Goal: Task Accomplishment & Management: Manage account settings

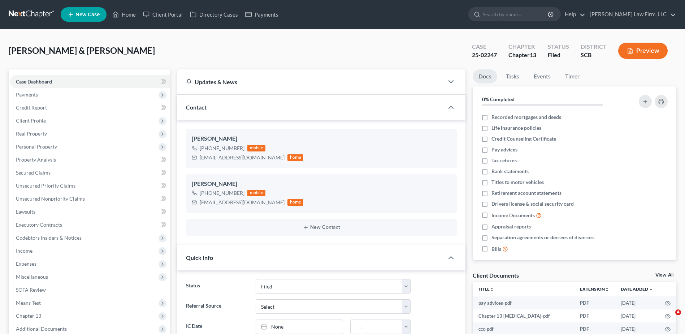
select select "2"
select select "0"
click at [537, 14] on input "search" at bounding box center [516, 14] width 66 height 13
type input "battle"
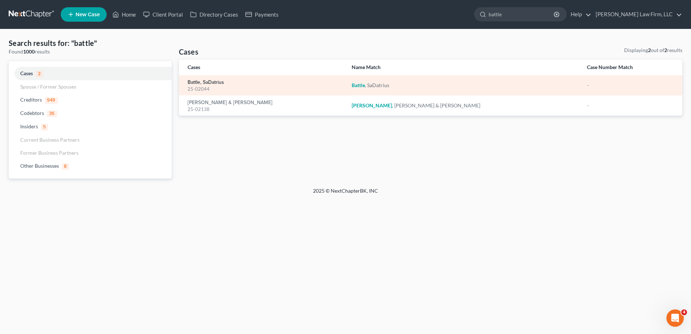
click at [206, 80] on link "Battle, SaDatrius" at bounding box center [205, 82] width 36 height 5
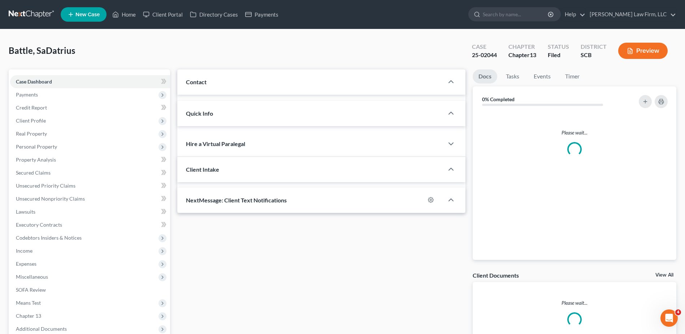
select select "0"
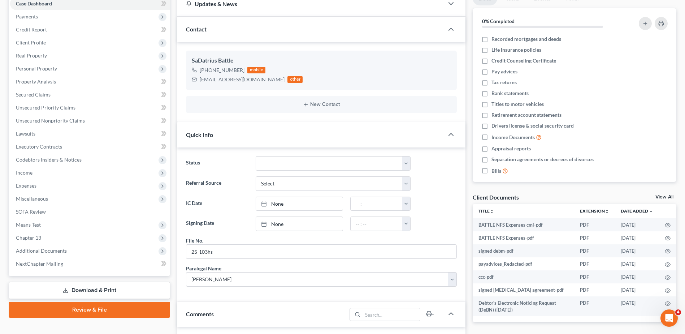
scroll to position [144, 0]
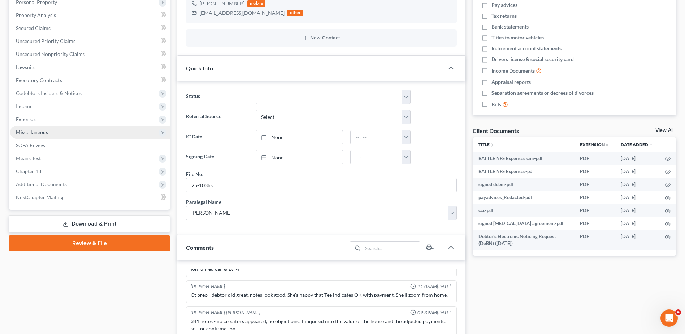
click at [32, 132] on span "Miscellaneous" at bounding box center [32, 132] width 32 height 6
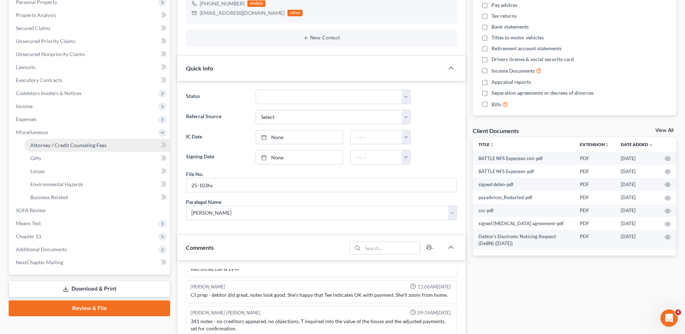
click at [37, 145] on span "Attorney / Credit Counseling Fees" at bounding box center [68, 145] width 76 height 6
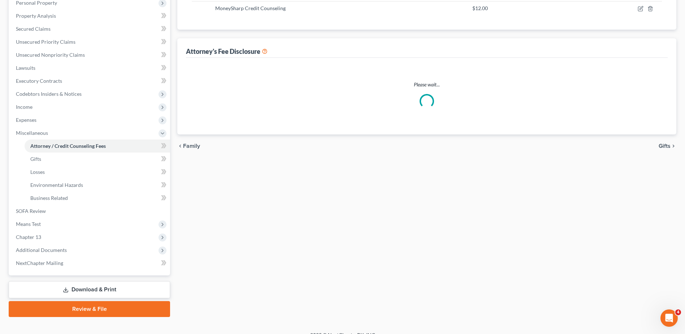
scroll to position [19, 0]
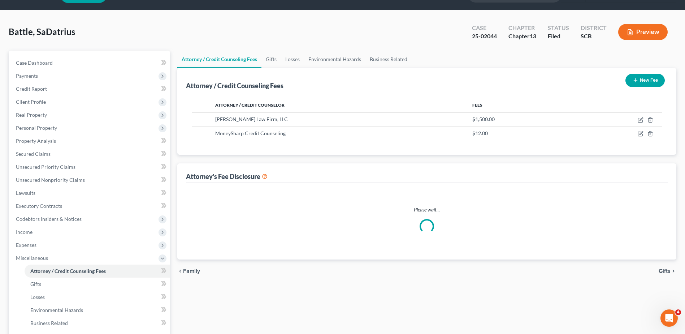
select select "0"
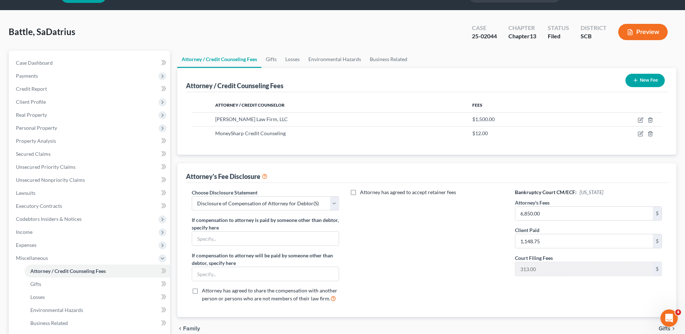
scroll to position [0, 0]
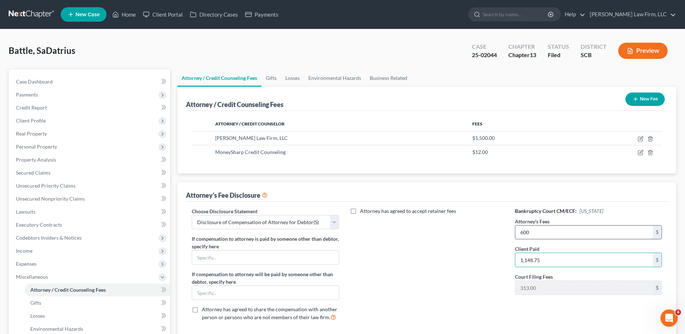
click at [547, 236] on input "600" at bounding box center [584, 232] width 138 height 14
type input "0"
type input "6,000"
click at [643, 48] on button "Preview" at bounding box center [642, 51] width 49 height 16
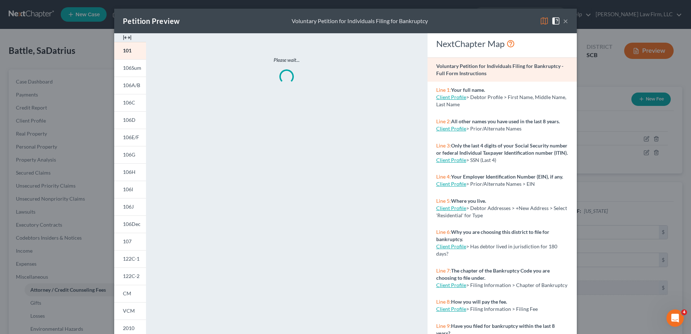
click at [540, 20] on img at bounding box center [544, 21] width 9 height 9
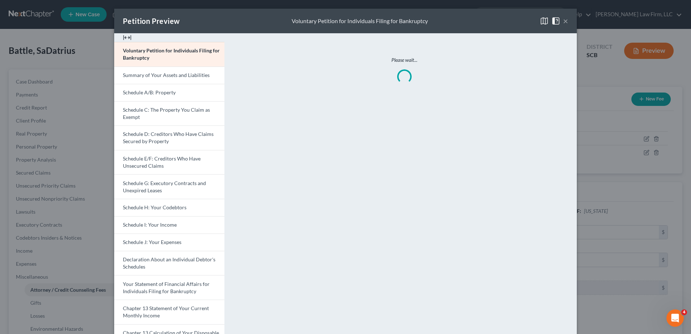
click at [587, 97] on div "Petition Preview Voluntary Petition for Individuals Filing for Bankruptcy × Vol…" at bounding box center [345, 167] width 691 height 334
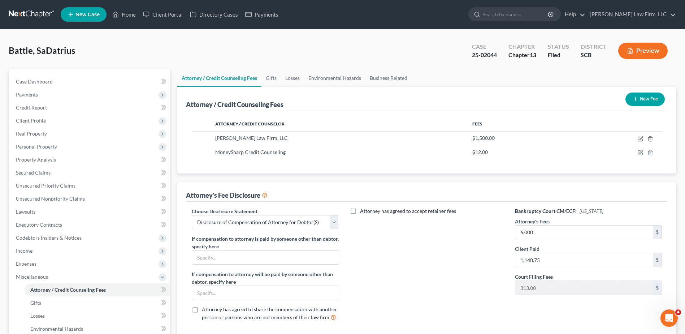
click at [35, 13] on link at bounding box center [32, 14] width 46 height 13
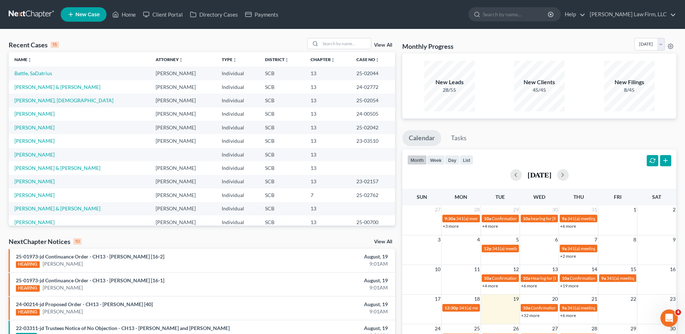
click at [40, 16] on link at bounding box center [32, 14] width 46 height 13
click at [331, 44] on input "search" at bounding box center [345, 43] width 51 height 10
type input "bell"
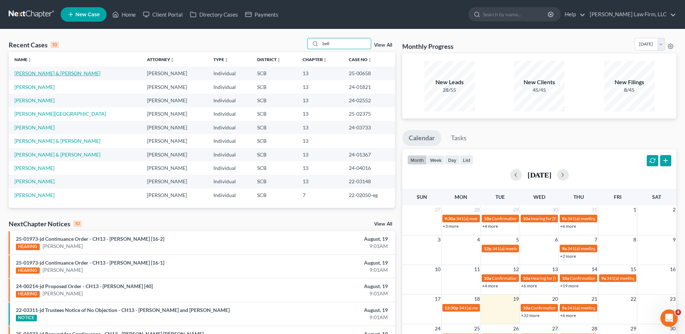
click at [30, 72] on link "[PERSON_NAME] & [PERSON_NAME]" at bounding box center [57, 73] width 86 height 6
select select "0"
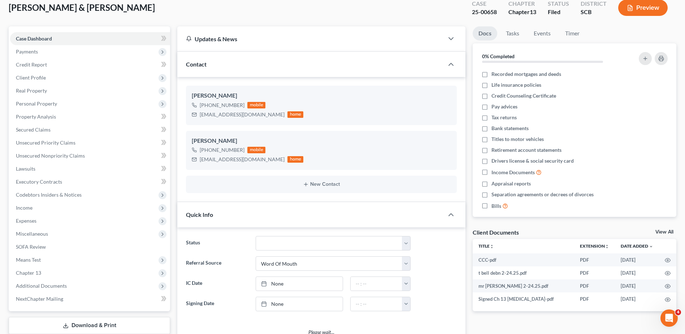
select select "0"
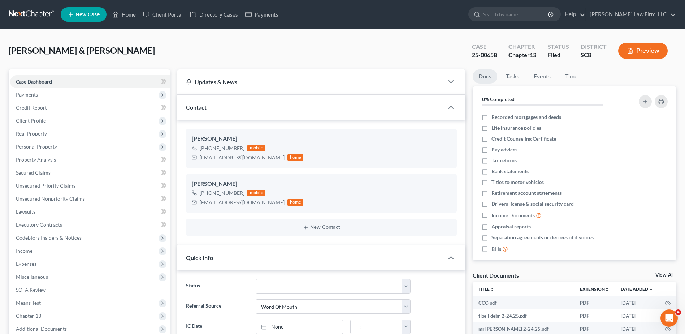
drag, startPoint x: 39, startPoint y: 14, endPoint x: 3, endPoint y: 15, distance: 35.8
click at [38, 14] on link at bounding box center [32, 14] width 46 height 13
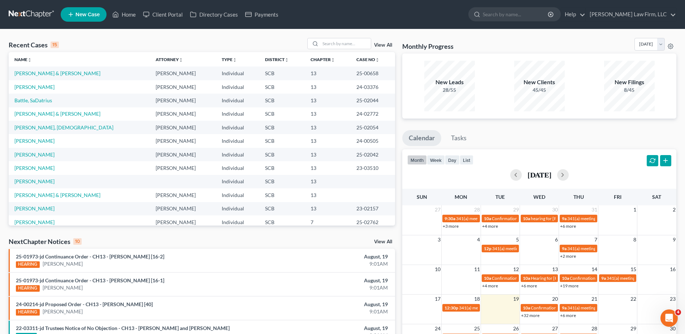
click at [34, 17] on link at bounding box center [32, 14] width 46 height 13
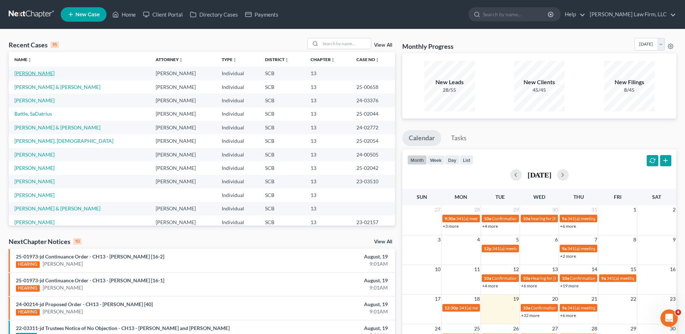
click at [33, 73] on link "[PERSON_NAME]" at bounding box center [34, 73] width 40 height 6
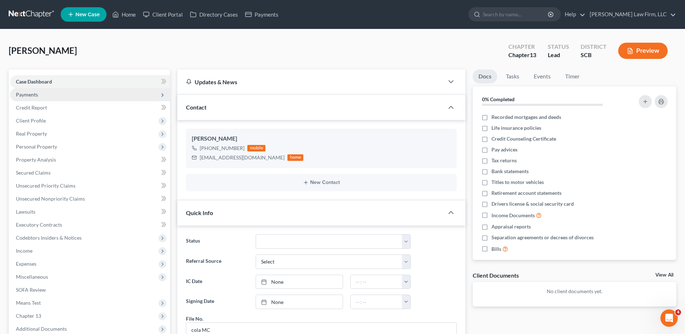
click at [34, 92] on span "Payments" at bounding box center [27, 94] width 22 height 6
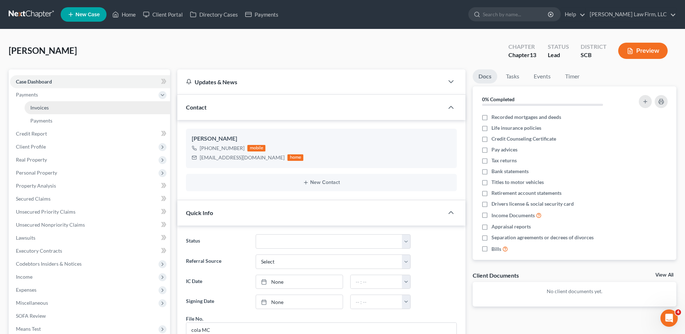
click at [36, 106] on span "Invoices" at bounding box center [39, 107] width 18 height 6
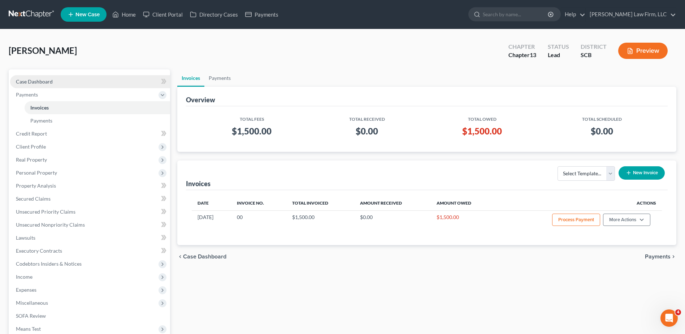
click at [41, 82] on span "Case Dashboard" at bounding box center [34, 81] width 37 height 6
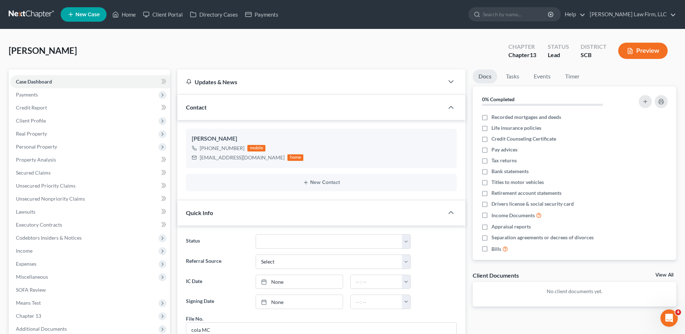
click at [36, 15] on link at bounding box center [32, 14] width 46 height 13
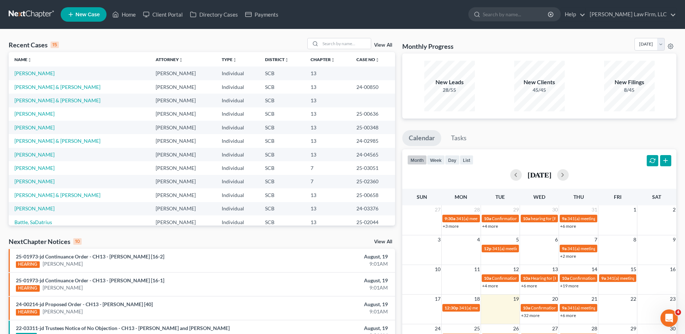
click at [33, 14] on link at bounding box center [32, 14] width 46 height 13
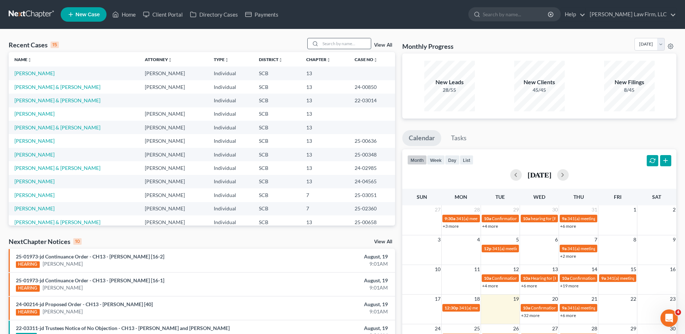
drag, startPoint x: 340, startPoint y: 40, endPoint x: 344, endPoint y: 38, distance: 4.5
click at [344, 39] on input "search" at bounding box center [345, 43] width 51 height 10
type input "[PERSON_NAME]"
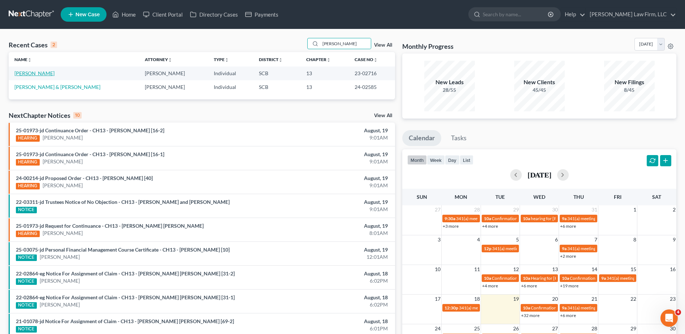
click at [33, 74] on link "[PERSON_NAME]" at bounding box center [34, 73] width 40 height 6
select select "3"
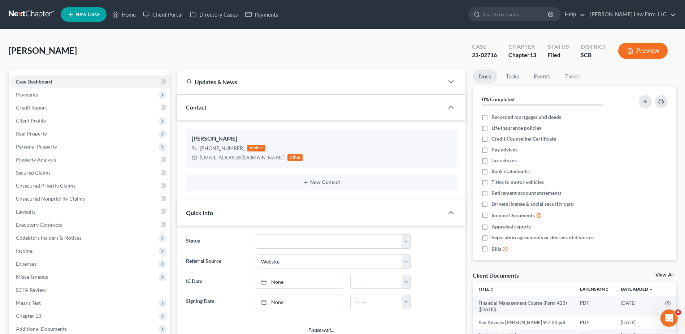
select select "3"
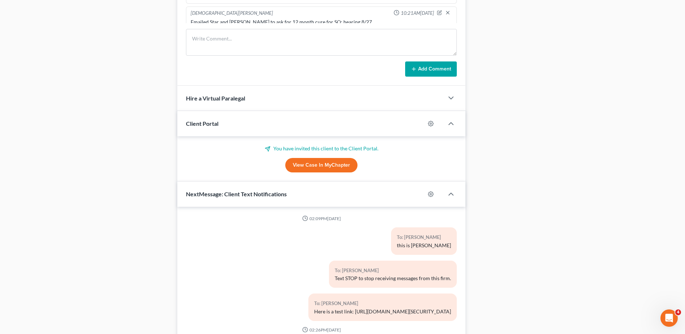
scroll to position [594, 0]
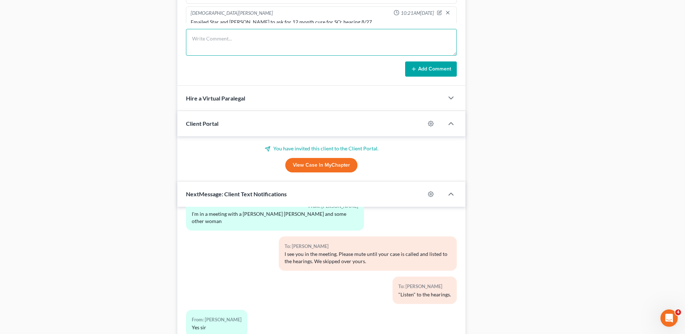
click at [229, 46] on textarea at bounding box center [321, 42] width 271 height 27
type textarea "emailed star again asking for update on proposed SO, hearing 8/27"
click at [440, 74] on button "Add Comment" at bounding box center [431, 68] width 52 height 15
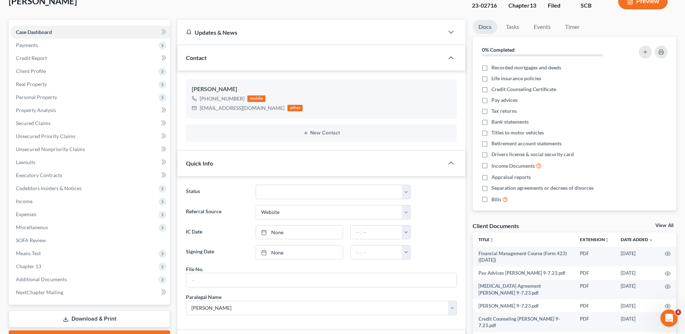
scroll to position [0, 0]
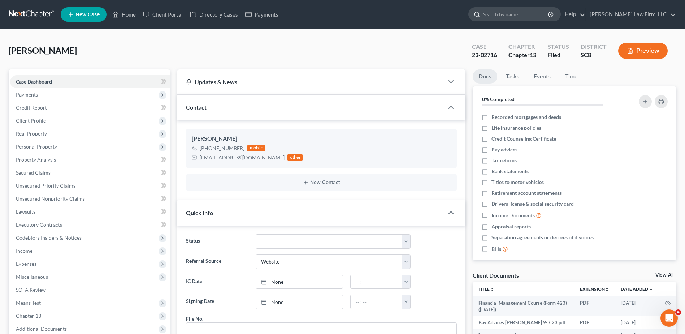
click at [527, 16] on input "search" at bounding box center [516, 14] width 66 height 13
type input "ellis"
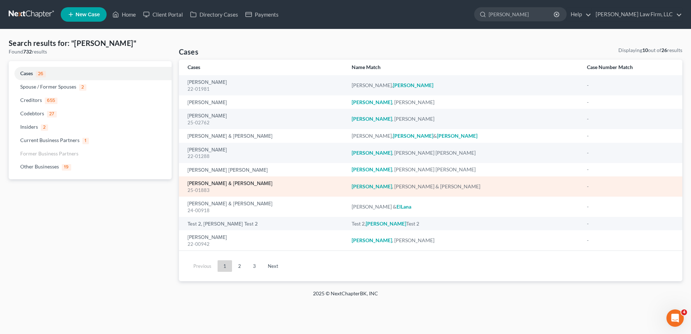
click at [212, 183] on link "[PERSON_NAME] & [PERSON_NAME]" at bounding box center [229, 183] width 85 height 5
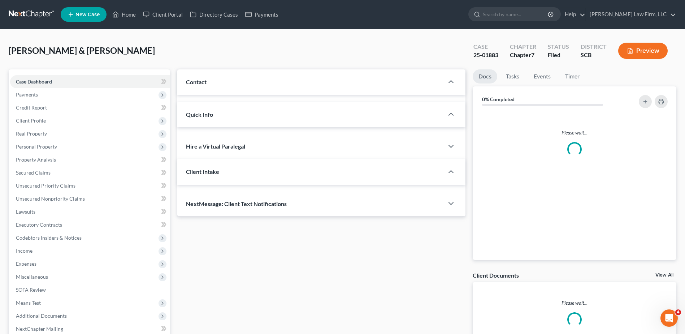
select select "1"
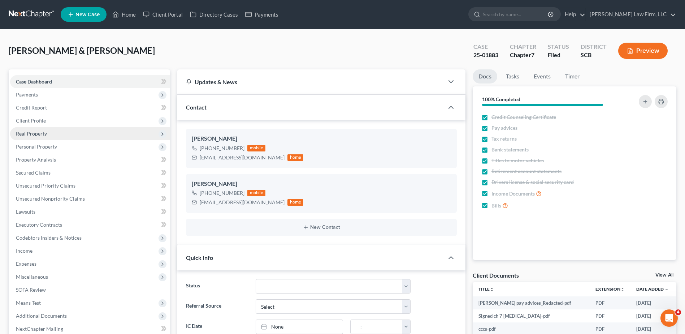
scroll to position [269, 0]
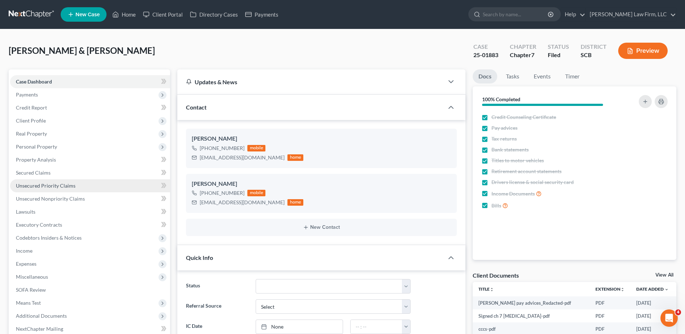
click at [57, 185] on span "Unsecured Priority Claims" at bounding box center [46, 185] width 60 height 6
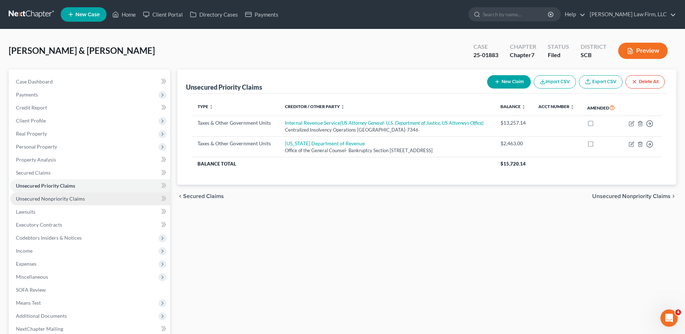
click at [47, 198] on span "Unsecured Nonpriority Claims" at bounding box center [50, 198] width 69 height 6
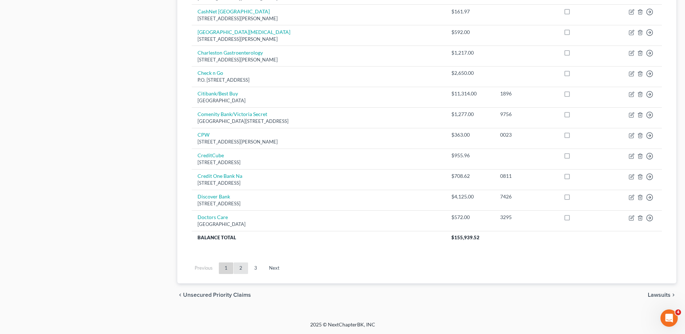
click at [241, 269] on link "2" at bounding box center [241, 268] width 14 height 12
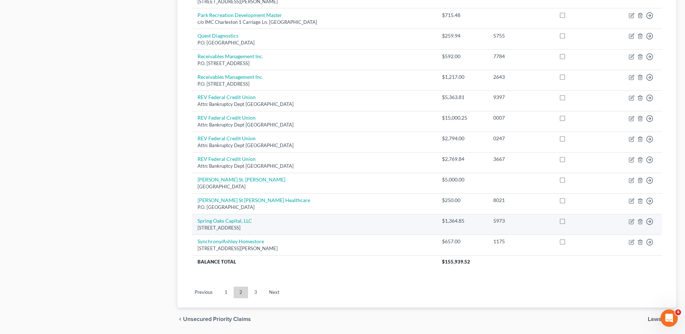
scroll to position [466, 0]
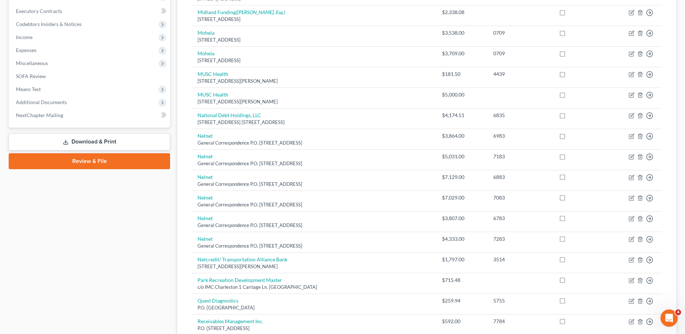
scroll to position [0, 0]
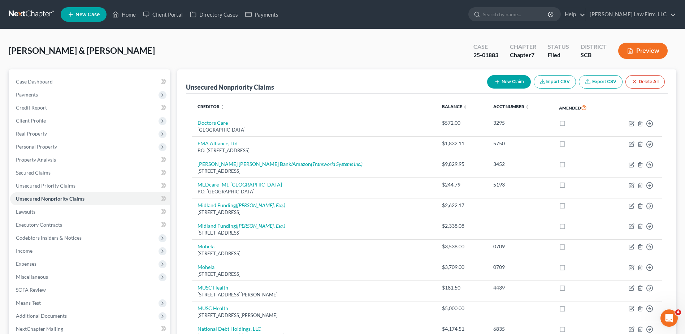
click at [29, 16] on link at bounding box center [32, 14] width 46 height 13
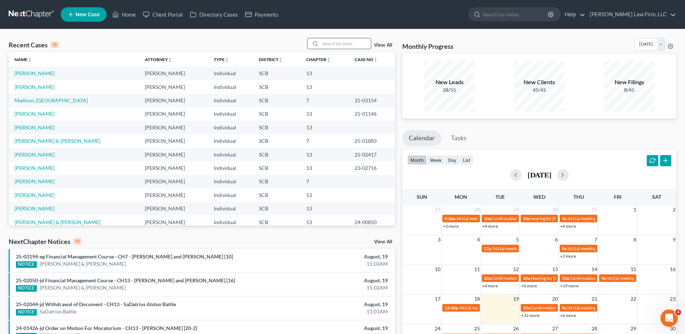
click at [329, 44] on input "search" at bounding box center [345, 43] width 51 height 10
type input "[PERSON_NAME]"
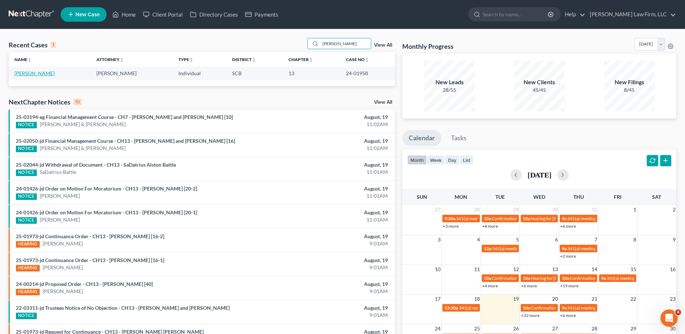
click at [30, 73] on link "[PERSON_NAME]" at bounding box center [34, 73] width 40 height 6
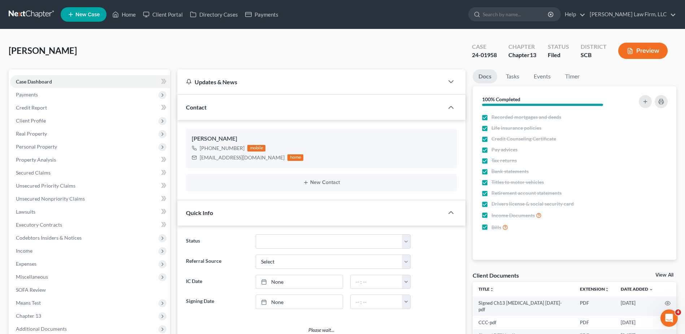
select select "1"
click at [513, 9] on input "search" at bounding box center [516, 14] width 66 height 13
type input "[PERSON_NAME]"
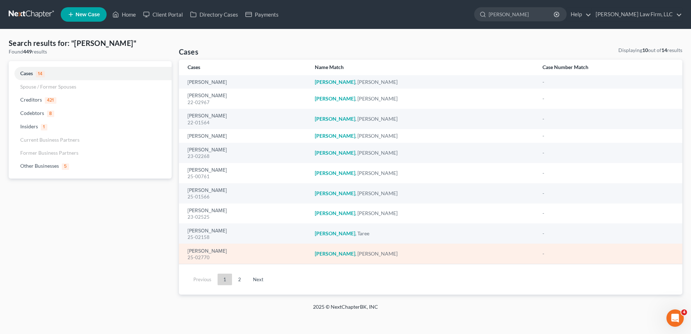
click at [213, 247] on div "[PERSON_NAME] 25-02770" at bounding box center [245, 254] width 116 height 14
click at [213, 253] on link "[PERSON_NAME]" at bounding box center [206, 251] width 39 height 5
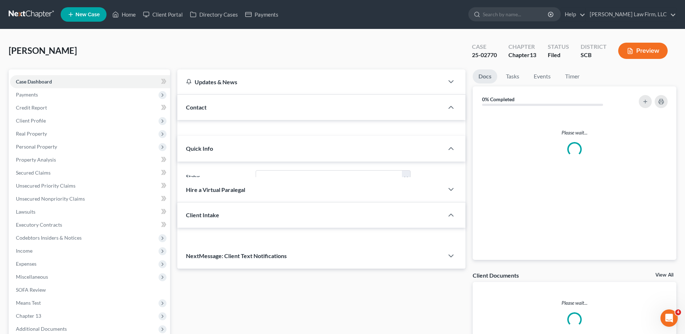
select select "0"
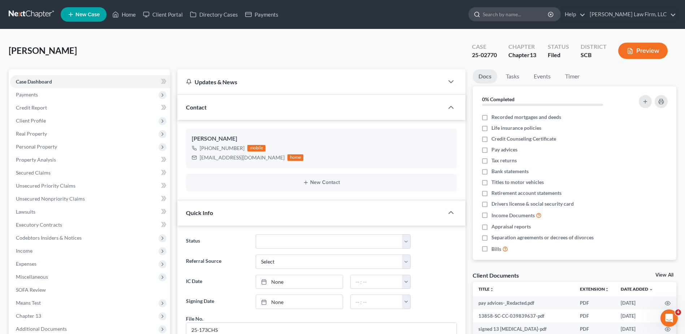
click at [542, 14] on input "search" at bounding box center [516, 14] width 66 height 13
type input "hodges"
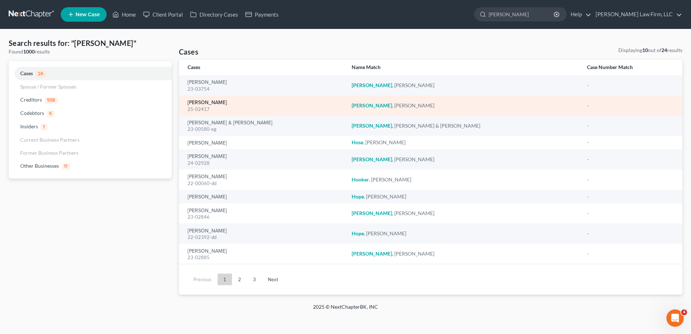
click at [211, 100] on link "[PERSON_NAME]" at bounding box center [206, 102] width 39 height 5
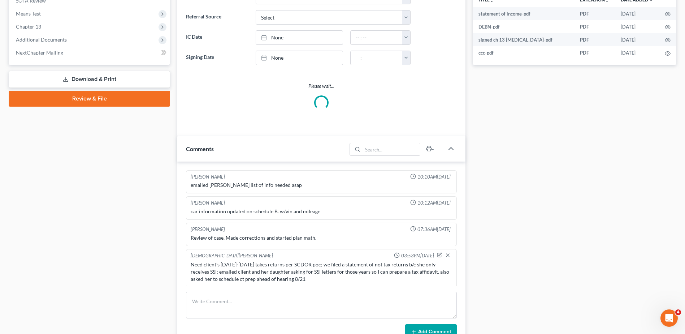
scroll to position [1, 0]
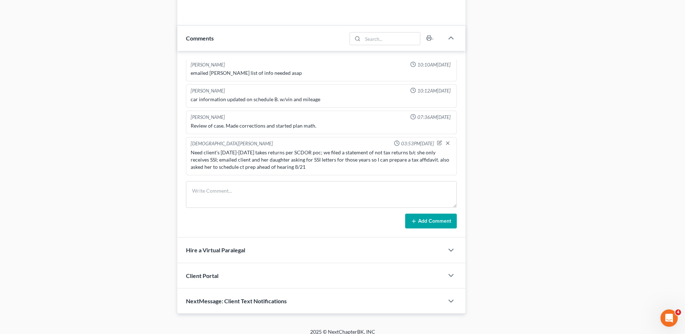
select select "0"
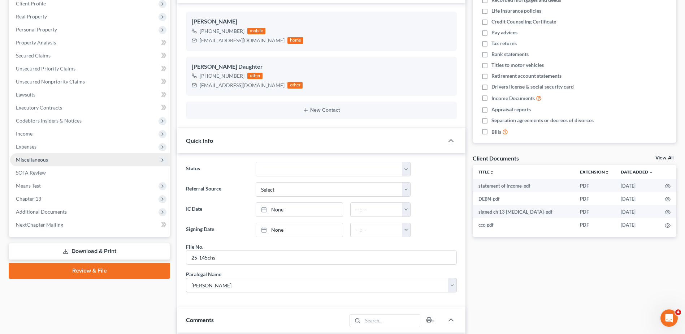
scroll to position [0, 0]
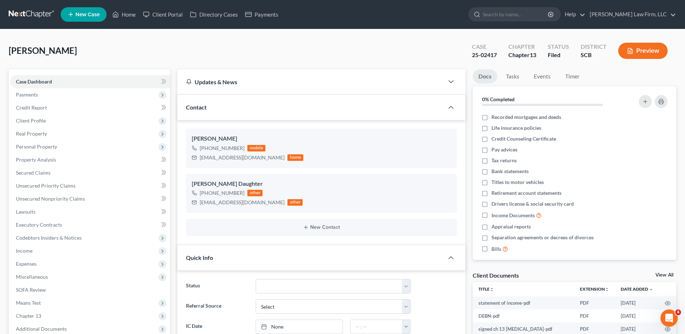
click at [21, 18] on link at bounding box center [32, 14] width 46 height 13
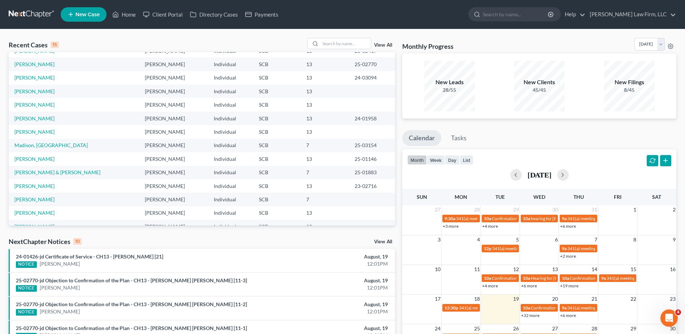
scroll to position [49, 0]
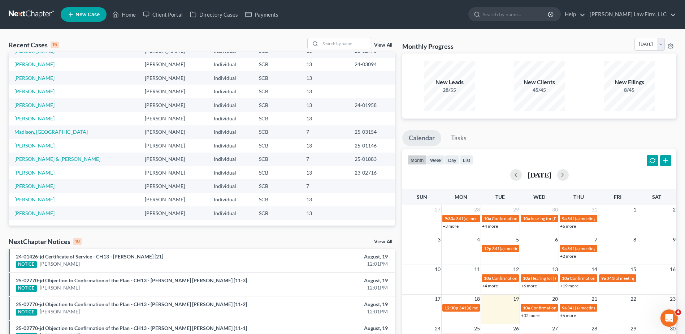
click at [32, 200] on link "[PERSON_NAME]" at bounding box center [34, 199] width 40 height 6
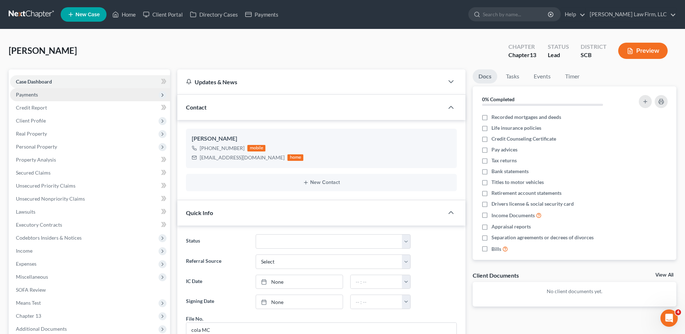
click at [34, 92] on span "Payments" at bounding box center [27, 94] width 22 height 6
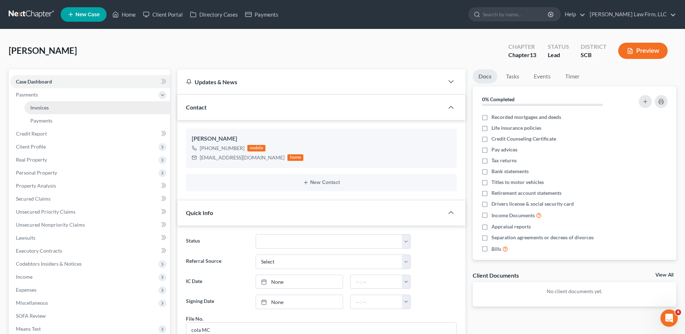
click at [40, 107] on span "Invoices" at bounding box center [39, 107] width 18 height 6
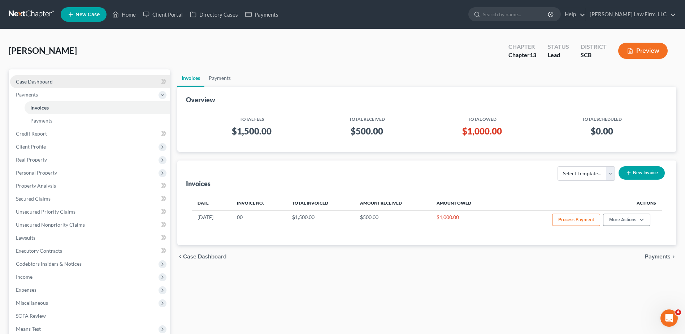
click at [36, 84] on span "Case Dashboard" at bounding box center [34, 81] width 37 height 6
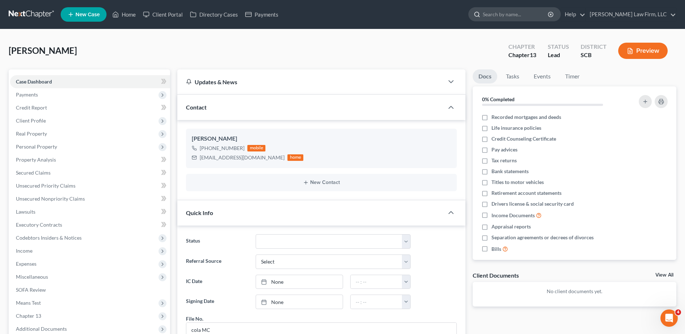
click at [512, 13] on input "search" at bounding box center [516, 14] width 66 height 13
type input "brannie"
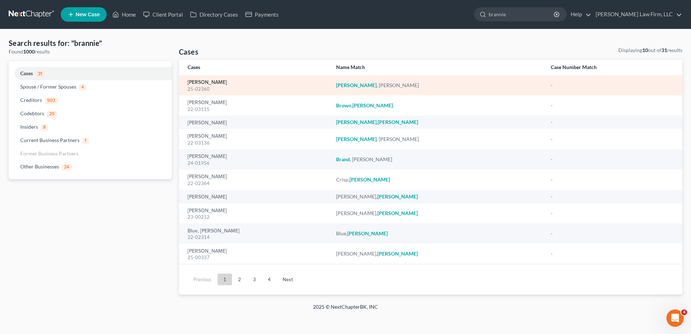
click at [221, 82] on link "[PERSON_NAME]" at bounding box center [206, 82] width 39 height 5
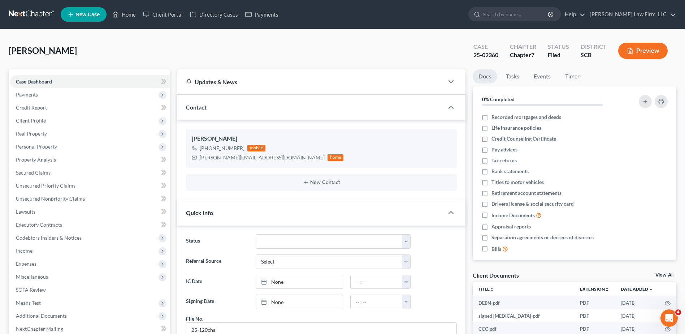
click at [33, 13] on link at bounding box center [32, 14] width 46 height 13
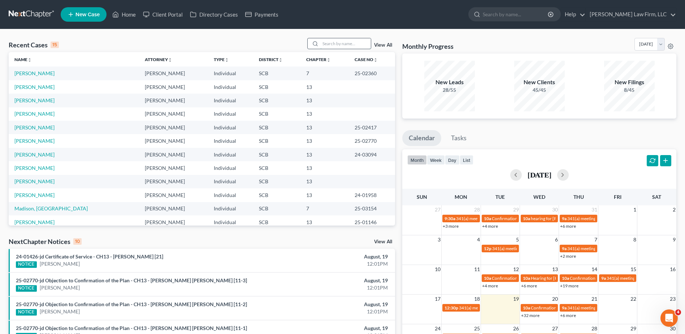
click at [335, 43] on input "search" at bounding box center [345, 43] width 51 height 10
type input "bell"
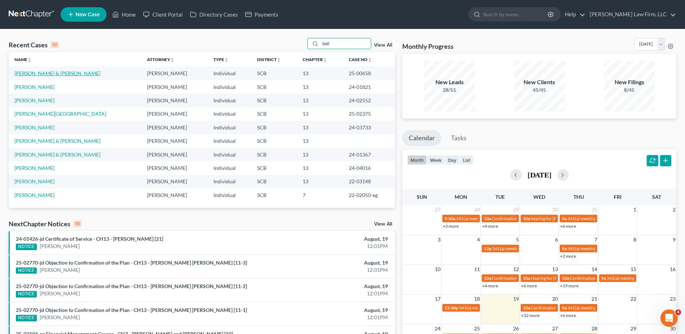
click at [41, 70] on td "[PERSON_NAME] & [PERSON_NAME]" at bounding box center [75, 72] width 133 height 13
click at [41, 73] on link "[PERSON_NAME] & [PERSON_NAME]" at bounding box center [57, 73] width 86 height 6
select select "0"
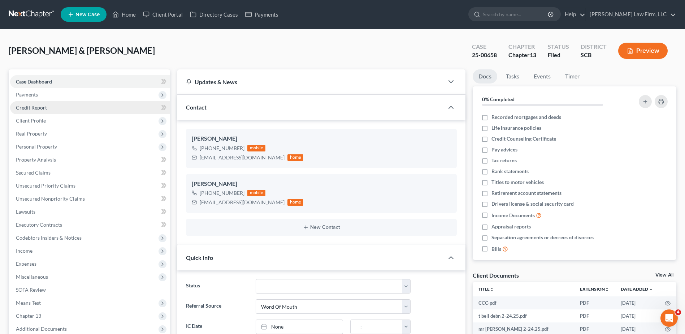
select select "0"
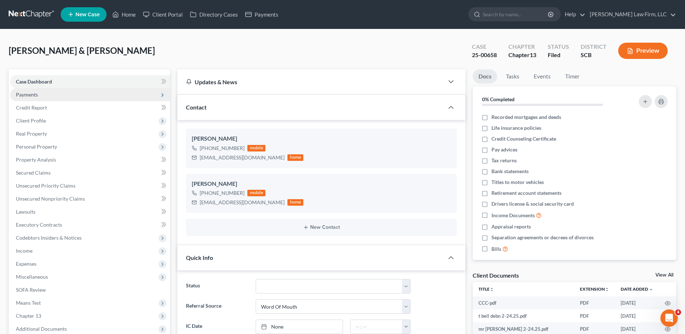
scroll to position [704, 0]
click at [49, 98] on span "Payments" at bounding box center [90, 94] width 160 height 13
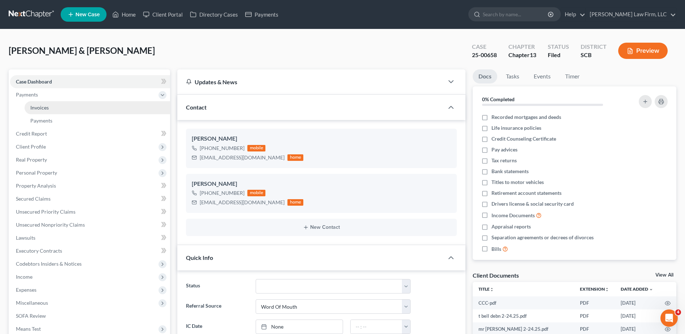
click at [53, 108] on link "Invoices" at bounding box center [98, 107] width 146 height 13
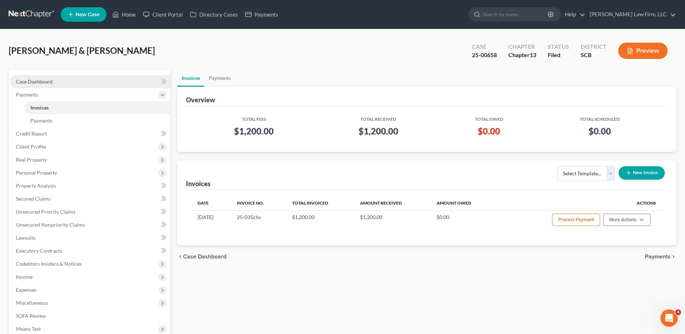
click at [27, 80] on span "Case Dashboard" at bounding box center [34, 81] width 37 height 6
select select "0"
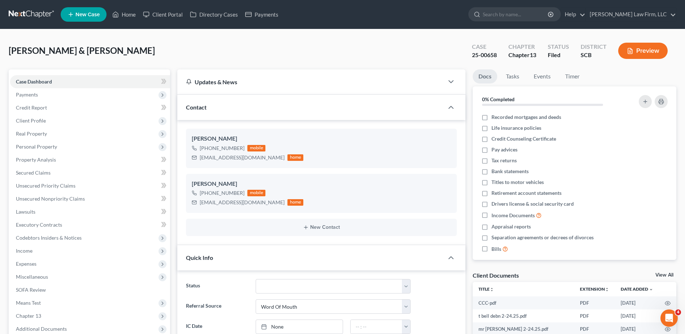
scroll to position [704, 0]
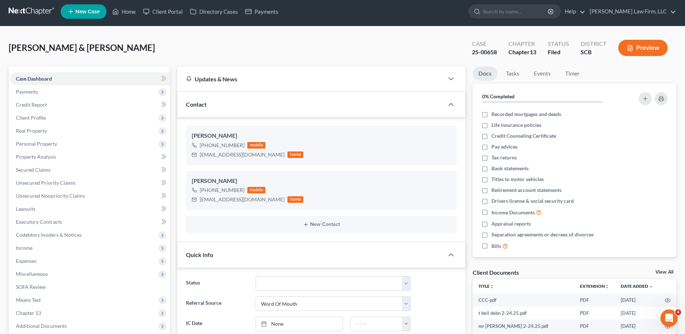
scroll to position [0, 0]
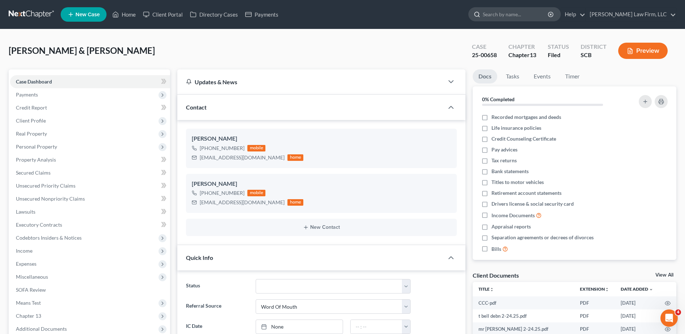
click at [521, 13] on input "search" at bounding box center [516, 14] width 66 height 13
type input "martinez"
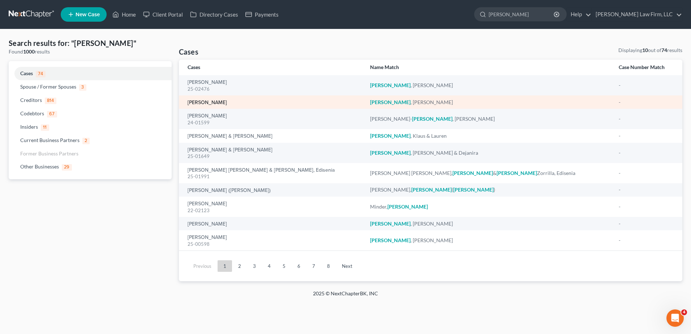
click at [214, 104] on link "[PERSON_NAME]" at bounding box center [206, 102] width 39 height 5
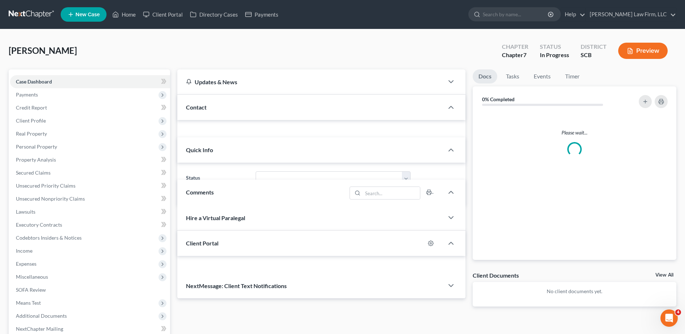
select select "1"
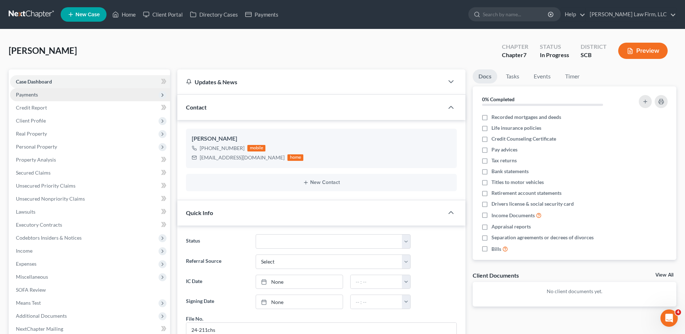
click at [31, 92] on span "Payments" at bounding box center [27, 94] width 22 height 6
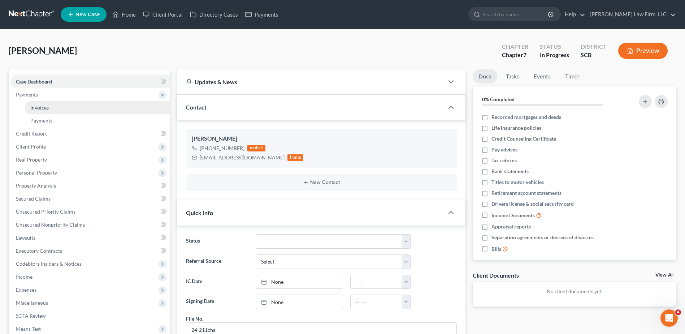
click at [36, 105] on span "Invoices" at bounding box center [39, 107] width 18 height 6
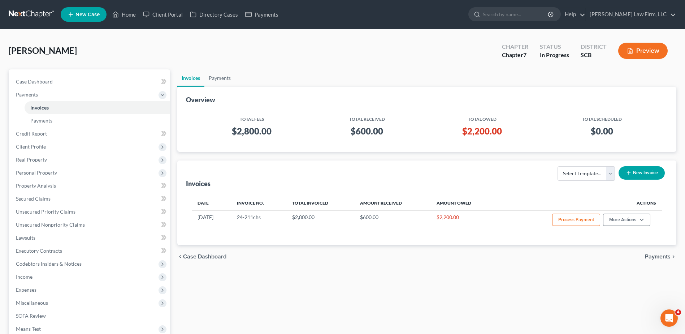
click at [173, 109] on div "Case Dashboard Payments Invoices Payments Payments Credit Report Client Profile" at bounding box center [89, 238] width 169 height 339
click at [172, 146] on div "Case Dashboard Payments Invoices Payments Payments Credit Report Client Profile" at bounding box center [89, 238] width 169 height 339
click at [38, 78] on span "Case Dashboard" at bounding box center [34, 81] width 37 height 6
select select "1"
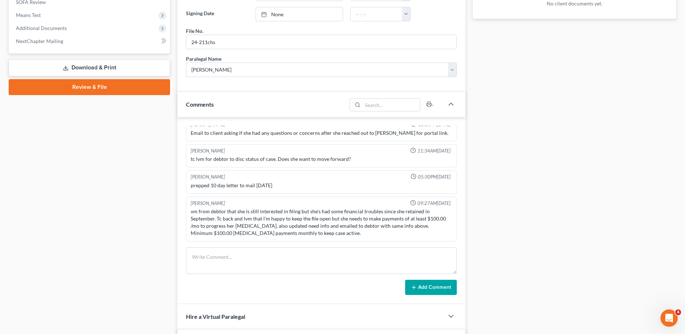
scroll to position [406, 0]
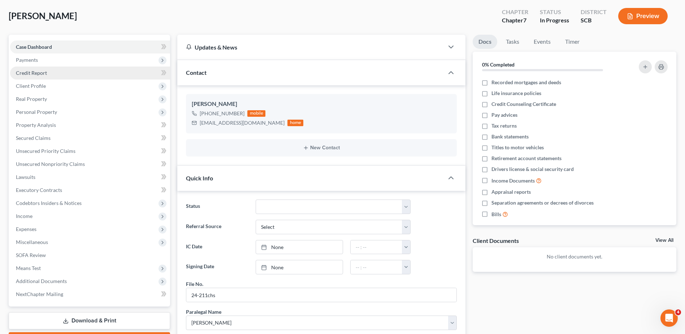
scroll to position [0, 0]
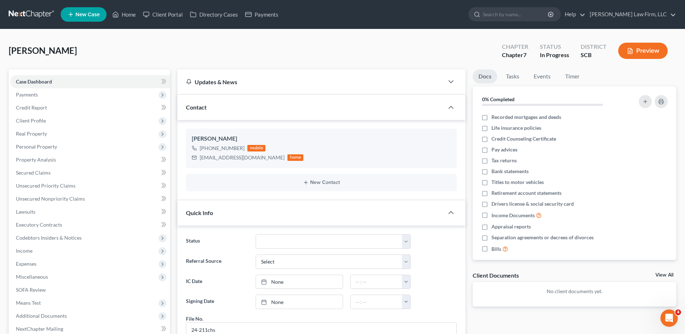
click at [43, 17] on link at bounding box center [32, 14] width 46 height 13
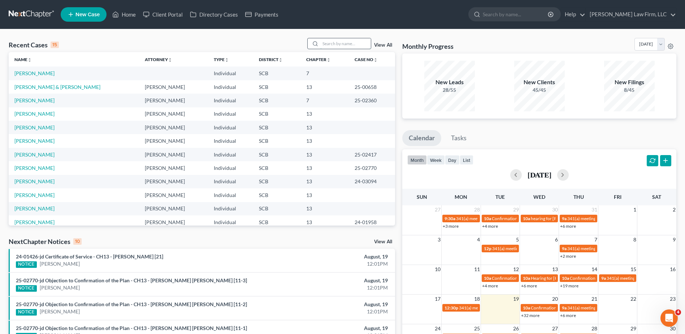
click at [340, 40] on input "search" at bounding box center [345, 43] width 51 height 10
type input "brown"
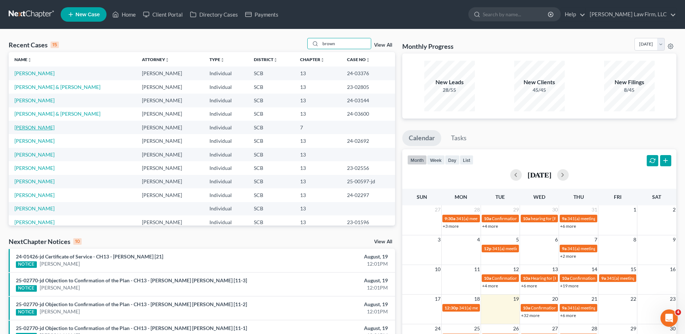
click at [40, 128] on link "[PERSON_NAME]" at bounding box center [34, 127] width 40 height 6
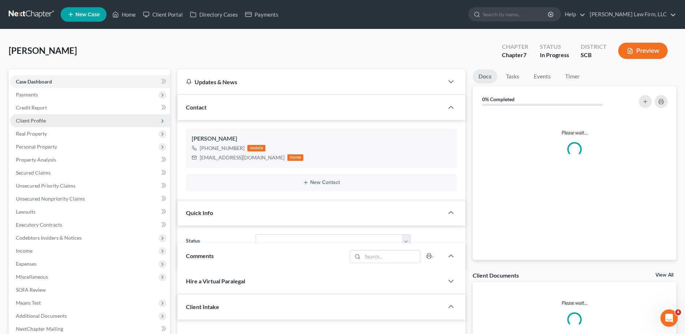
select select "1"
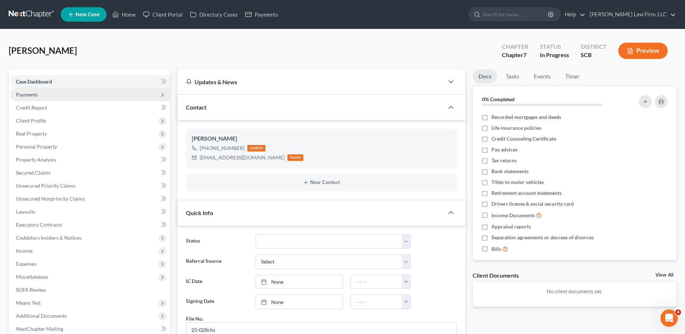
scroll to position [142, 0]
click at [30, 95] on span "Payments" at bounding box center [27, 94] width 22 height 6
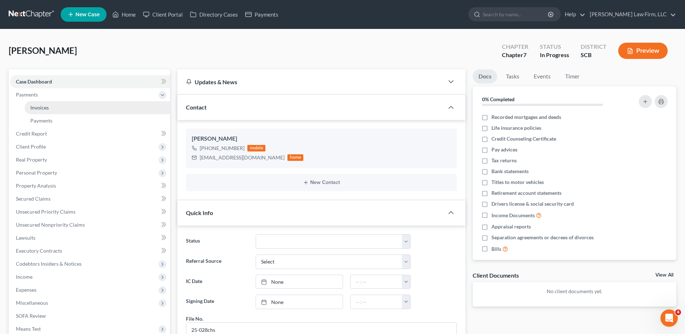
click at [39, 106] on span "Invoices" at bounding box center [39, 107] width 18 height 6
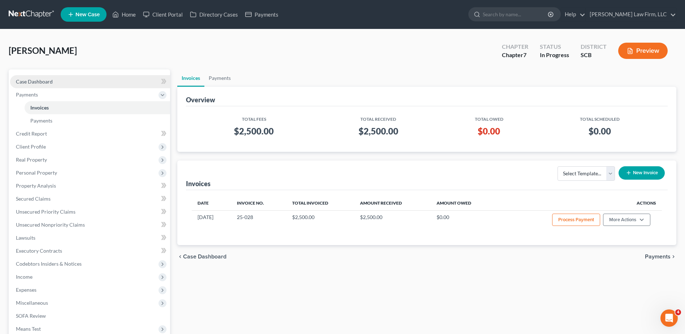
click at [30, 76] on link "Case Dashboard" at bounding box center [90, 81] width 160 height 13
select select "1"
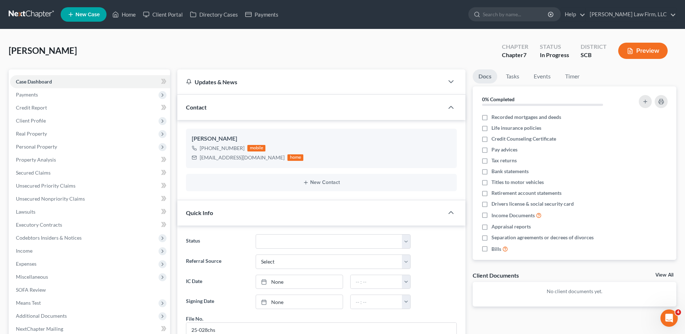
drag, startPoint x: 42, startPoint y: 10, endPoint x: 14, endPoint y: 14, distance: 28.9
click at [42, 10] on link at bounding box center [32, 14] width 46 height 13
